Goal: Transaction & Acquisition: Purchase product/service

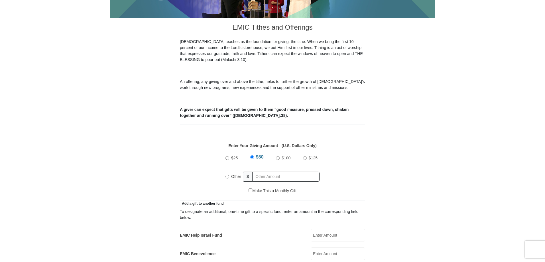
click at [277, 156] on input "$100" at bounding box center [278, 158] width 4 height 4
radio input "true"
click at [269, 172] on input "text" at bounding box center [286, 177] width 65 height 10
click at [278, 156] on input "$100" at bounding box center [278, 158] width 4 height 4
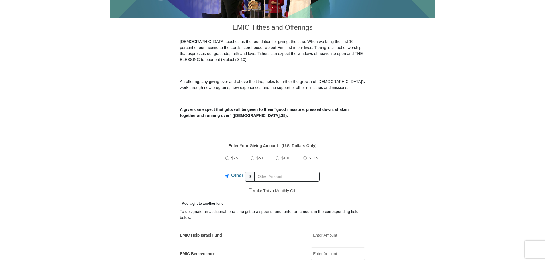
radio input "true"
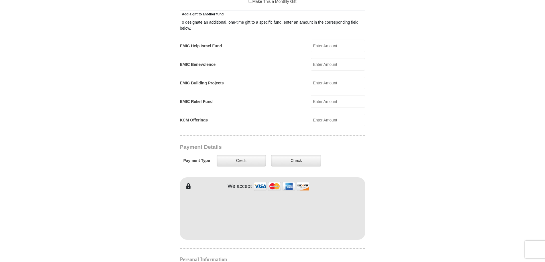
scroll to position [342, 0]
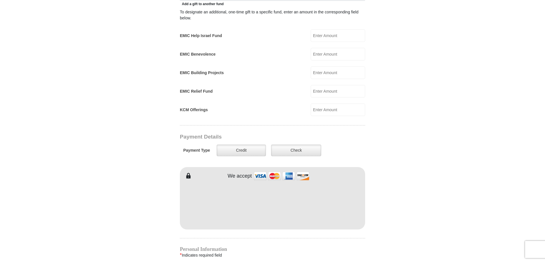
type input "[PERSON_NAME]"
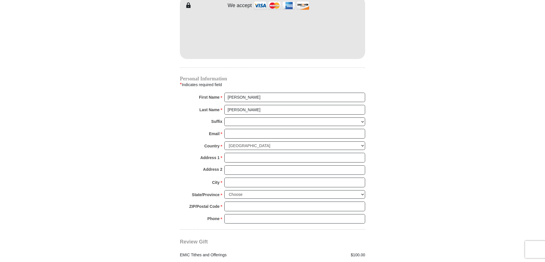
scroll to position [513, 0]
click at [242, 117] on select "[PERSON_NAME] I II III IV V VI" at bounding box center [294, 121] width 141 height 9
click at [236, 128] on input "Email *" at bounding box center [294, 133] width 141 height 10
type input "[EMAIL_ADDRESS][DOMAIN_NAME]"
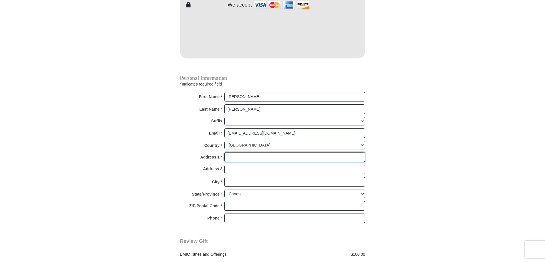
type input "[STREET_ADDRESS][PERSON_NAME]"
type input "SANTA [PERSON_NAME]"
select select "CA"
type input "95403"
type input "7075294073"
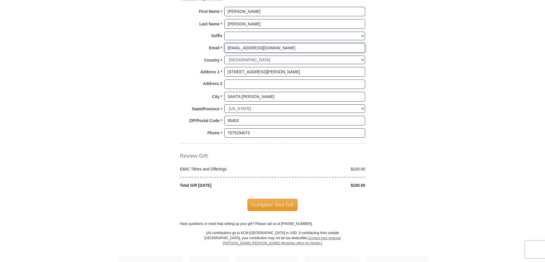
scroll to position [599, 0]
click at [275, 198] on span "Complete Your Gift" at bounding box center [273, 204] width 50 height 12
